Goal: Find specific page/section: Find specific page/section

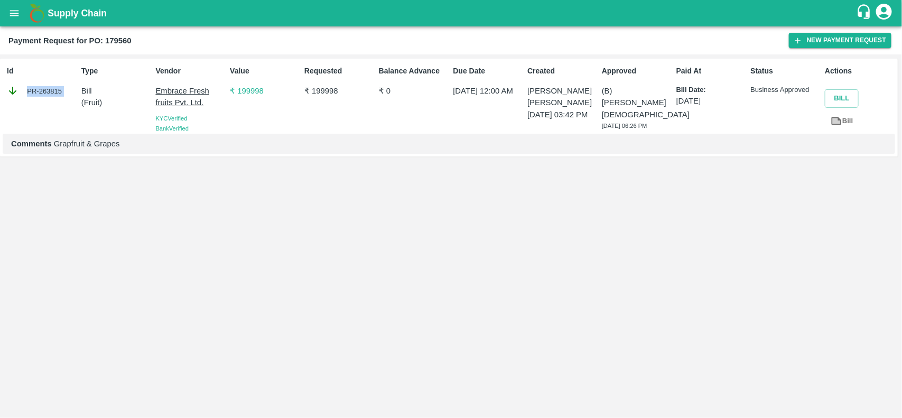
click at [59, 123] on div "Id PR-263815" at bounding box center [40, 97] width 74 height 72
click at [32, 95] on div "PR-263815" at bounding box center [42, 91] width 70 height 12
copy div "PR-263815"
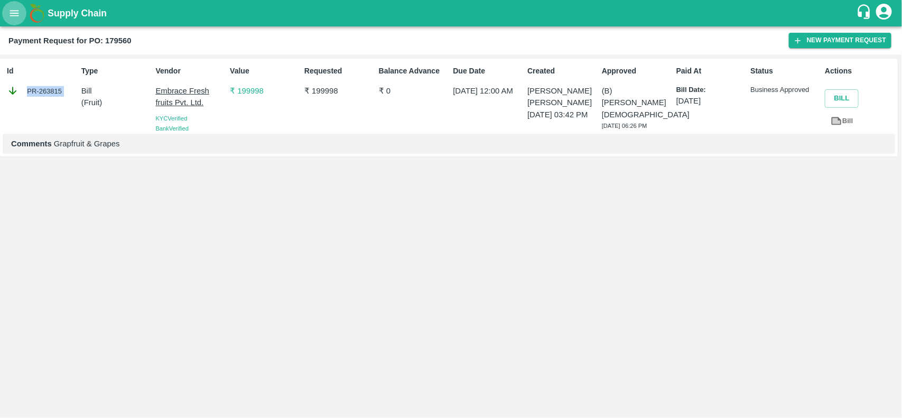
click at [8, 11] on icon "open drawer" at bounding box center [14, 13] width 12 height 12
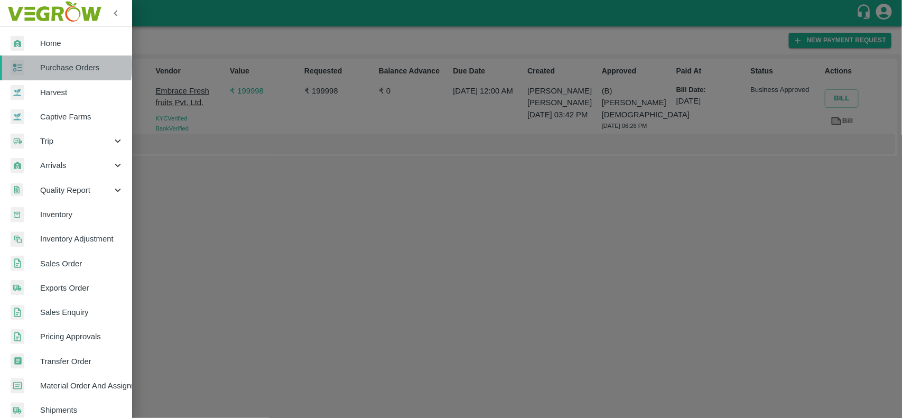
click at [34, 66] on div at bounding box center [26, 67] width 30 height 15
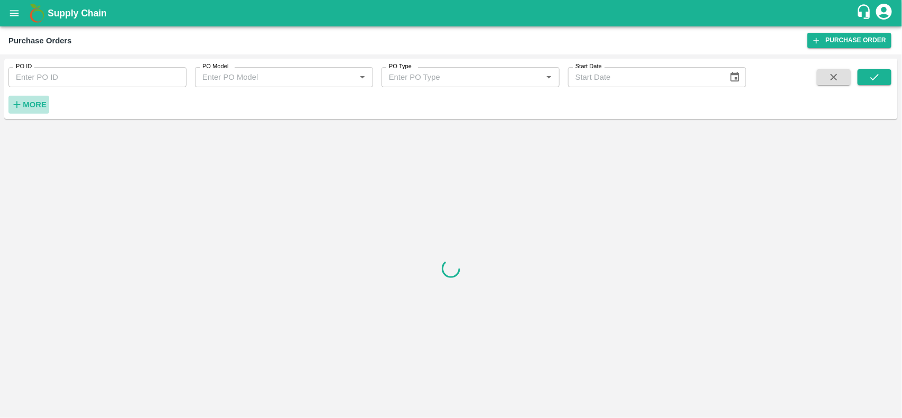
click at [32, 100] on strong "More" at bounding box center [35, 104] width 24 height 8
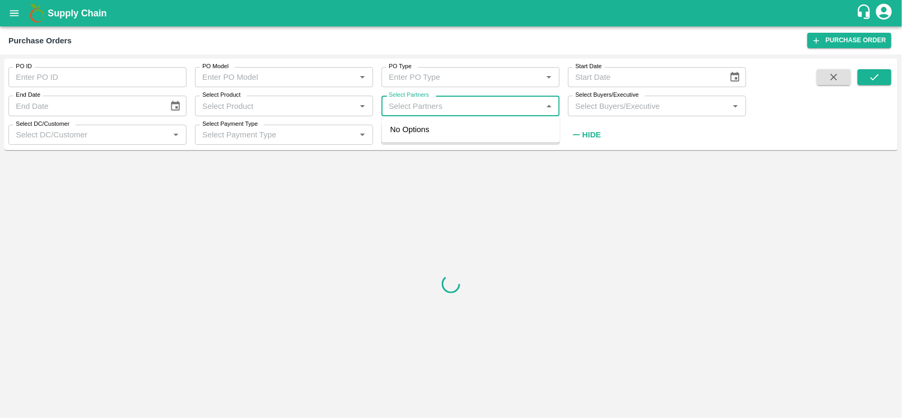
click at [436, 107] on input "Select Partners" at bounding box center [462, 106] width 154 height 14
type input "Parivid"
click at [405, 144] on input "checkbox" at bounding box center [405, 135] width 21 height 21
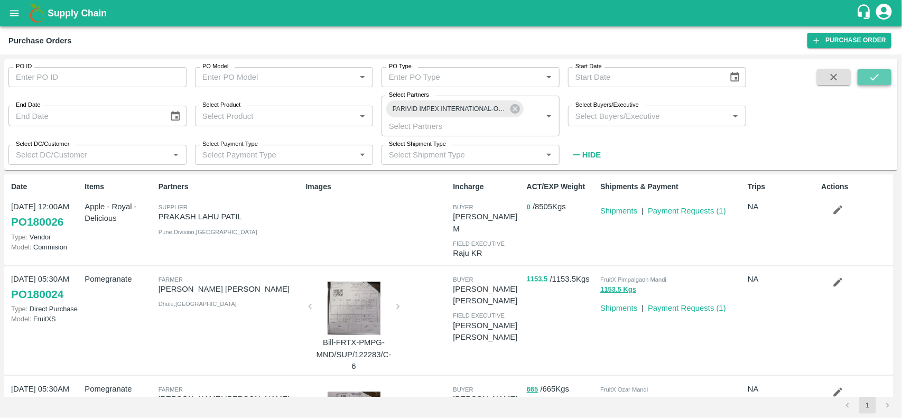
click at [881, 79] on button "submit" at bounding box center [875, 77] width 34 height 16
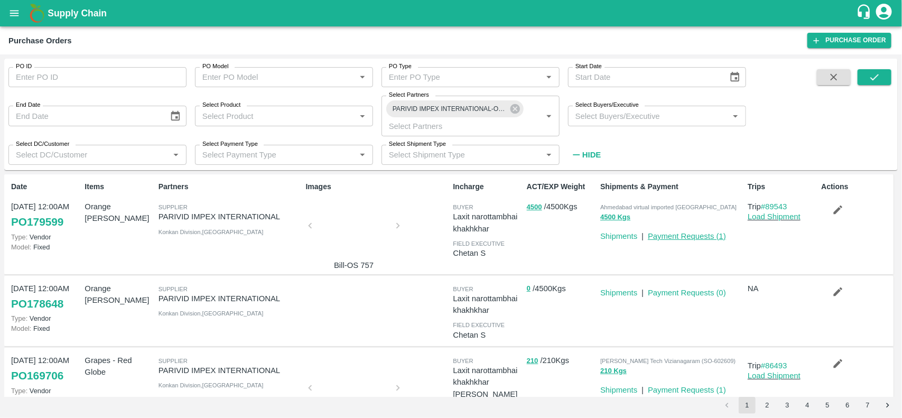
click at [656, 233] on link "Payment Requests ( 1 )" at bounding box center [687, 236] width 78 height 8
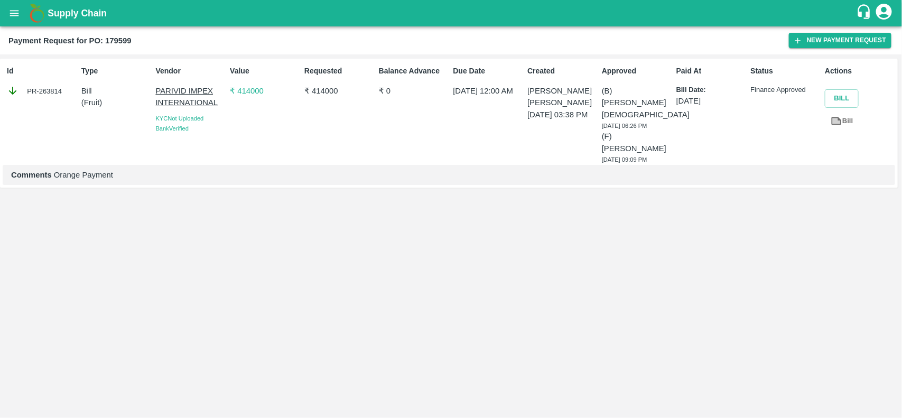
click at [40, 90] on div "PR-263814" at bounding box center [42, 91] width 70 height 12
copy div "PR-263814"
click at [14, 18] on icon "open drawer" at bounding box center [14, 13] width 12 height 12
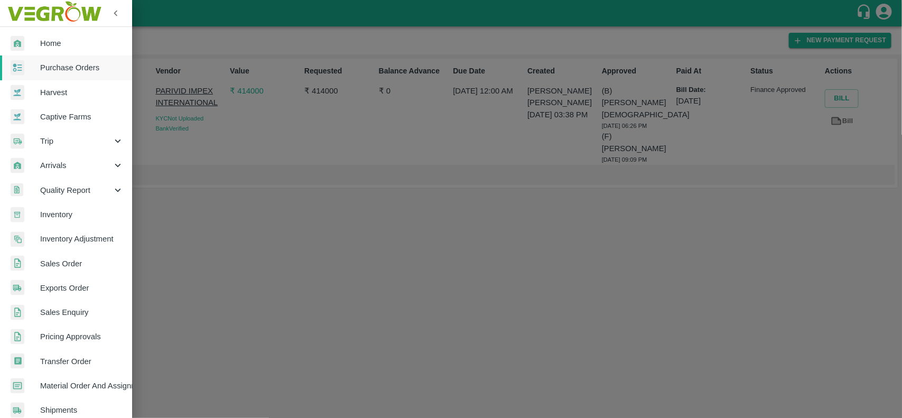
click at [360, 408] on div at bounding box center [451, 209] width 902 height 418
